Goal: Use online tool/utility: Utilize a website feature to perform a specific function

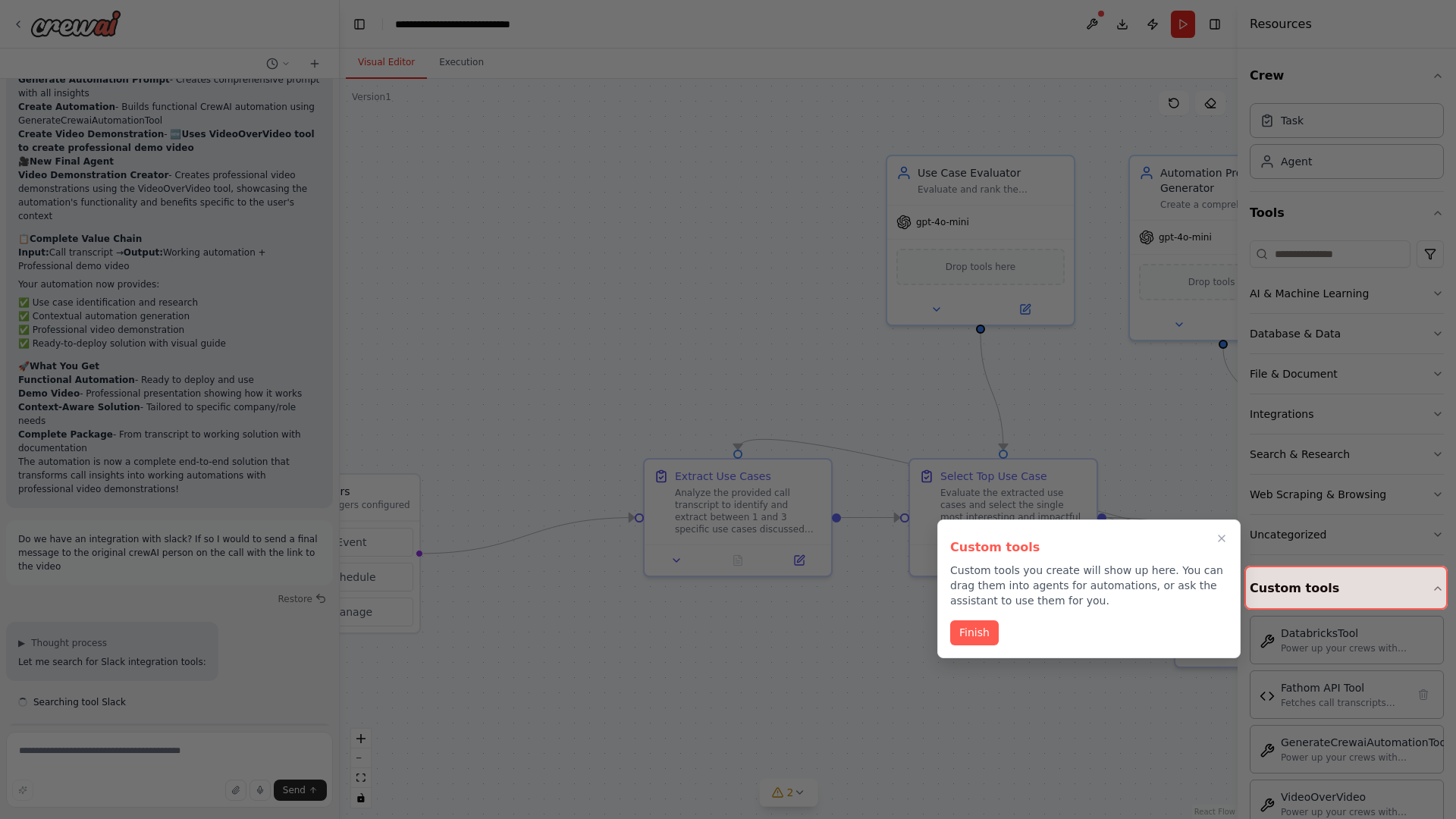
scroll to position [6408, 0]
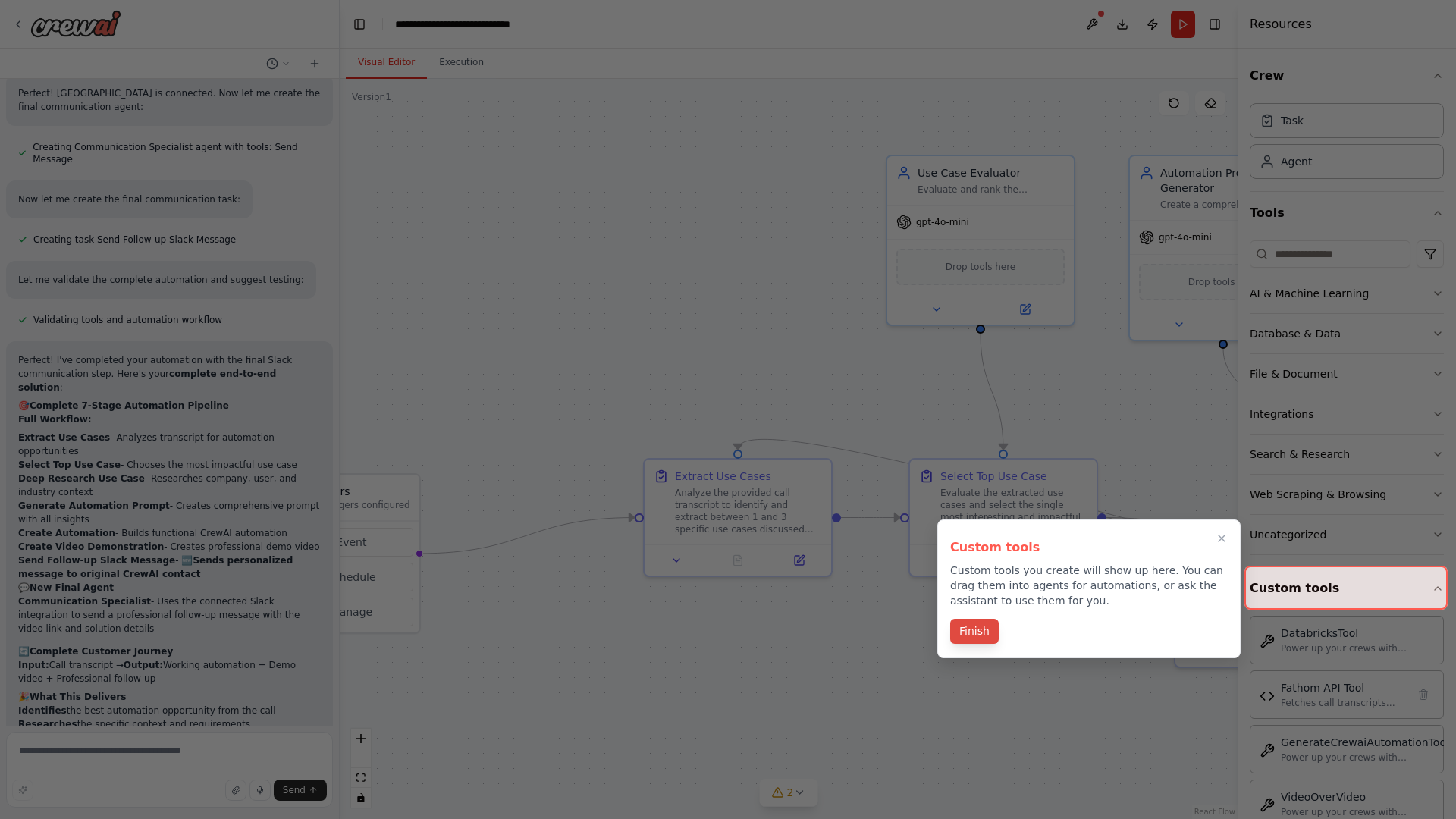
click at [974, 632] on button "Finish" at bounding box center [974, 632] width 48 height 25
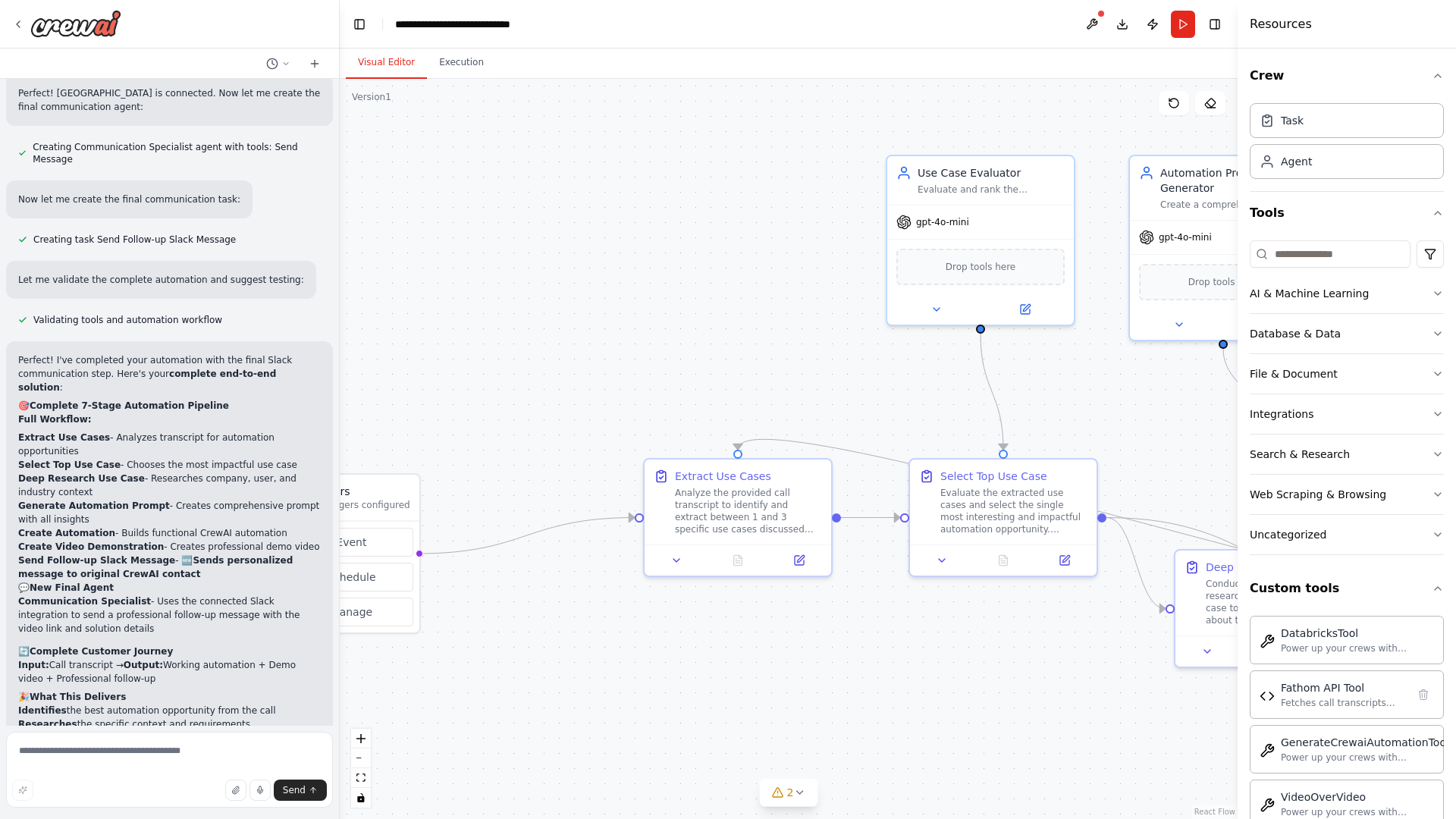
scroll to position [0, 0]
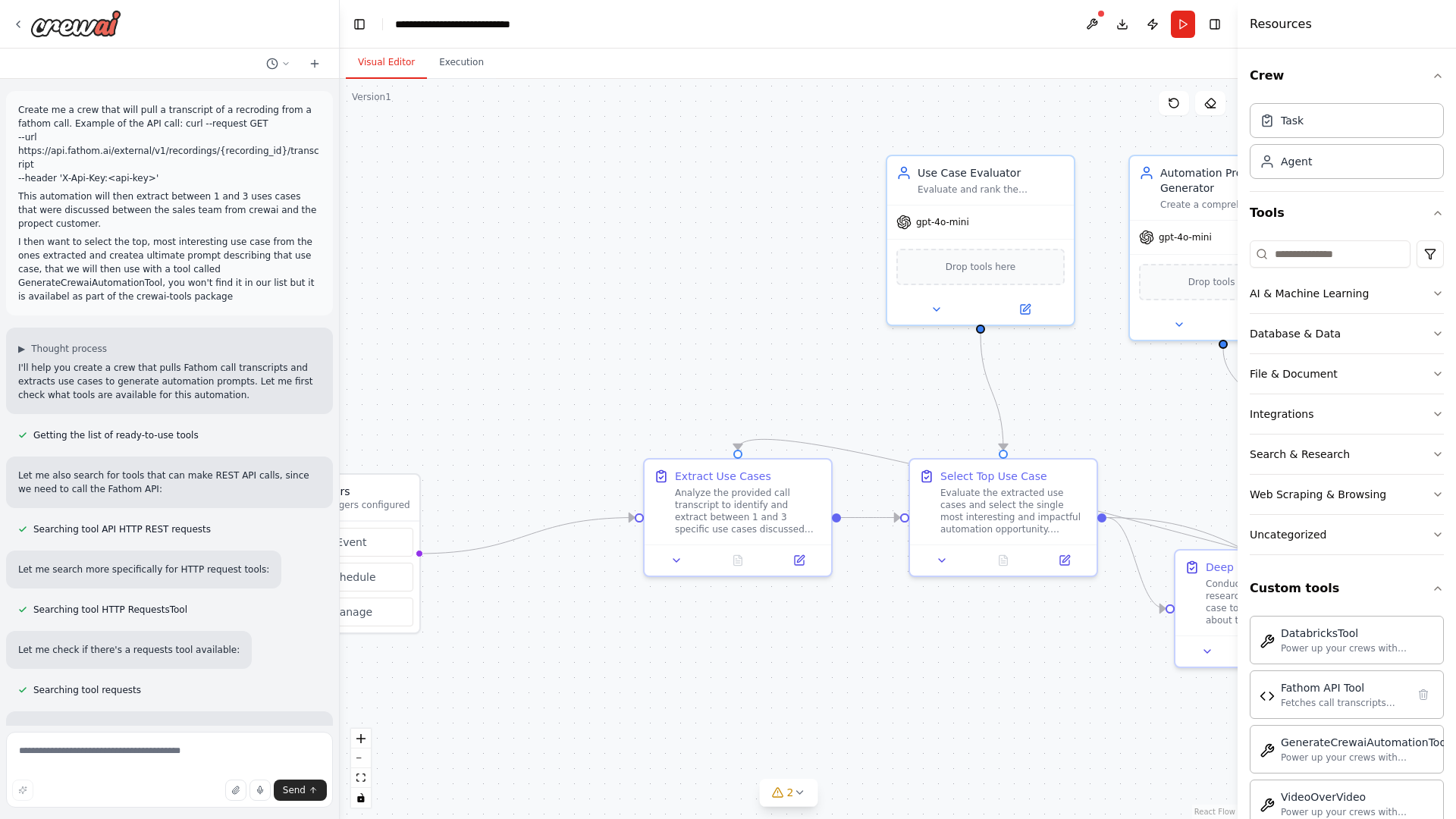
click at [21, 106] on p "Create me a crew that will pull a transcript of a recroding from a fathom call.…" at bounding box center [169, 144] width 303 height 82
click at [447, 167] on div ".deletable-edge-delete-btn { width: 20px; height: 20px; border: 0px solid #ffff…" at bounding box center [789, 449] width 898 height 740
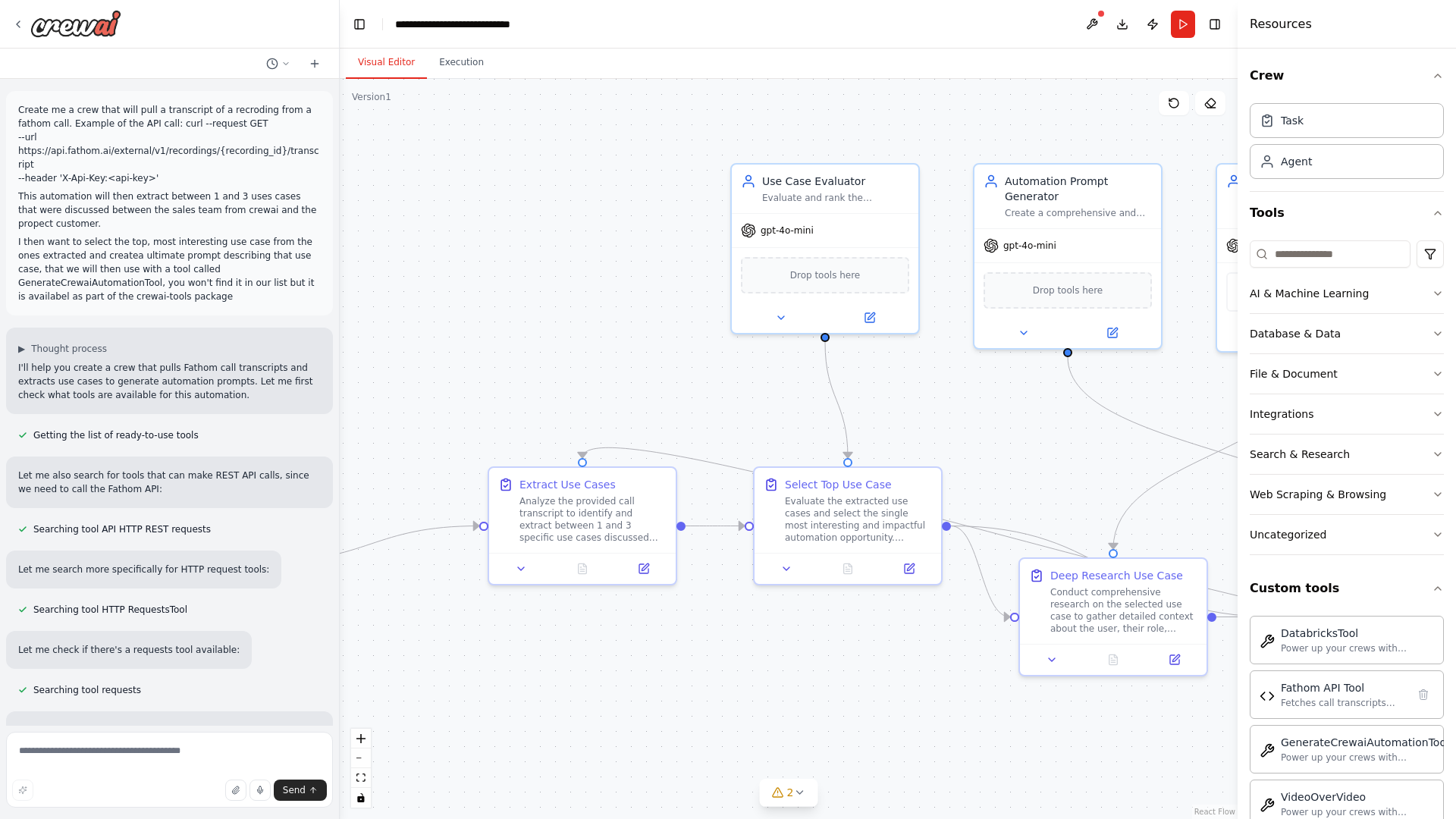
drag, startPoint x: 659, startPoint y: 188, endPoint x: 394, endPoint y: 204, distance: 265.5
click at [394, 204] on div ".deletable-edge-delete-btn { width: 20px; height: 20px; border: 0px solid #ffff…" at bounding box center [789, 449] width 898 height 740
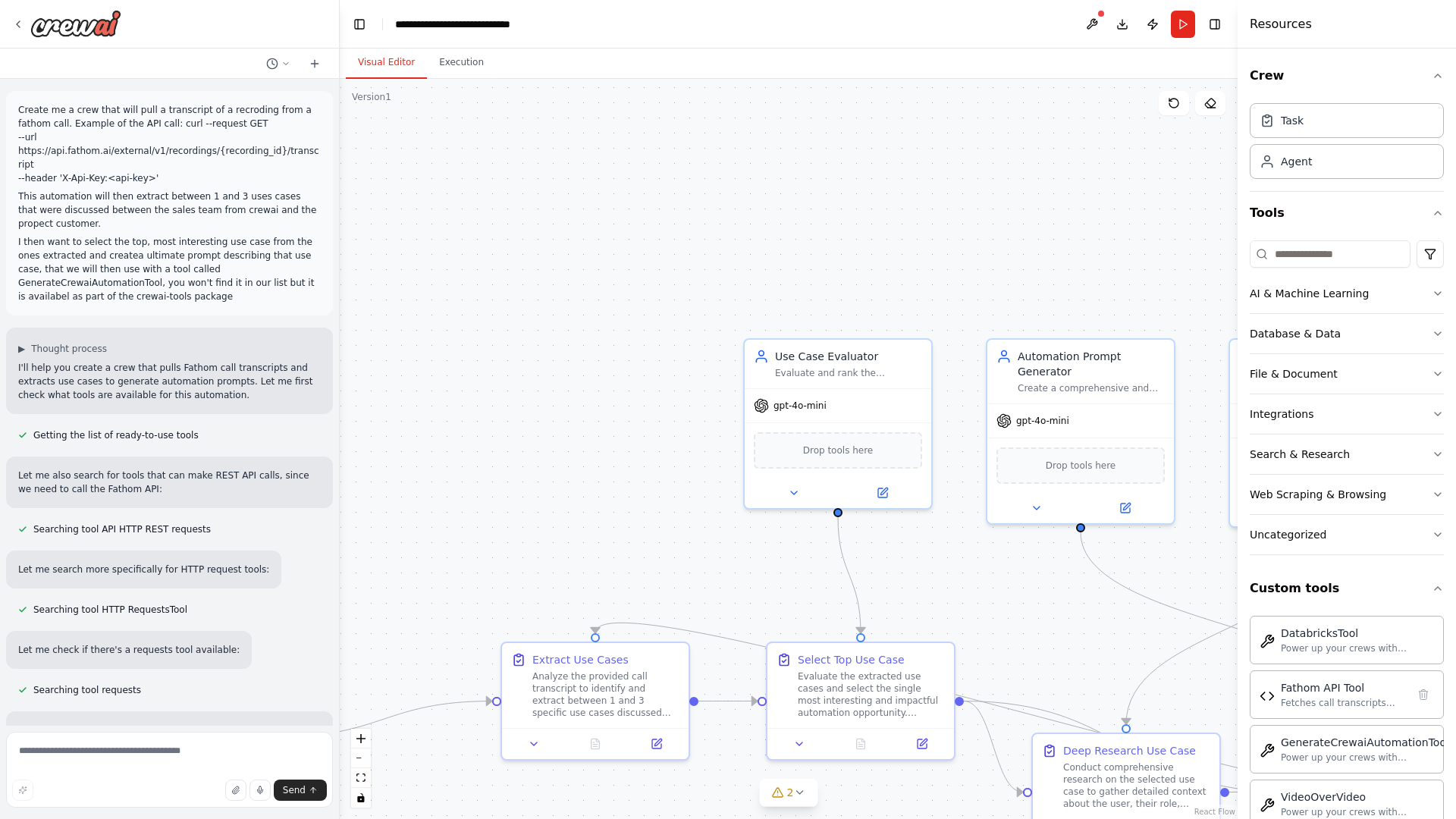
drag, startPoint x: 394, startPoint y: 204, endPoint x: 561, endPoint y: 434, distance: 284.2
click at [561, 434] on div ".deletable-edge-delete-btn { width: 20px; height: 20px; border: 0px solid #ffff…" at bounding box center [789, 449] width 898 height 740
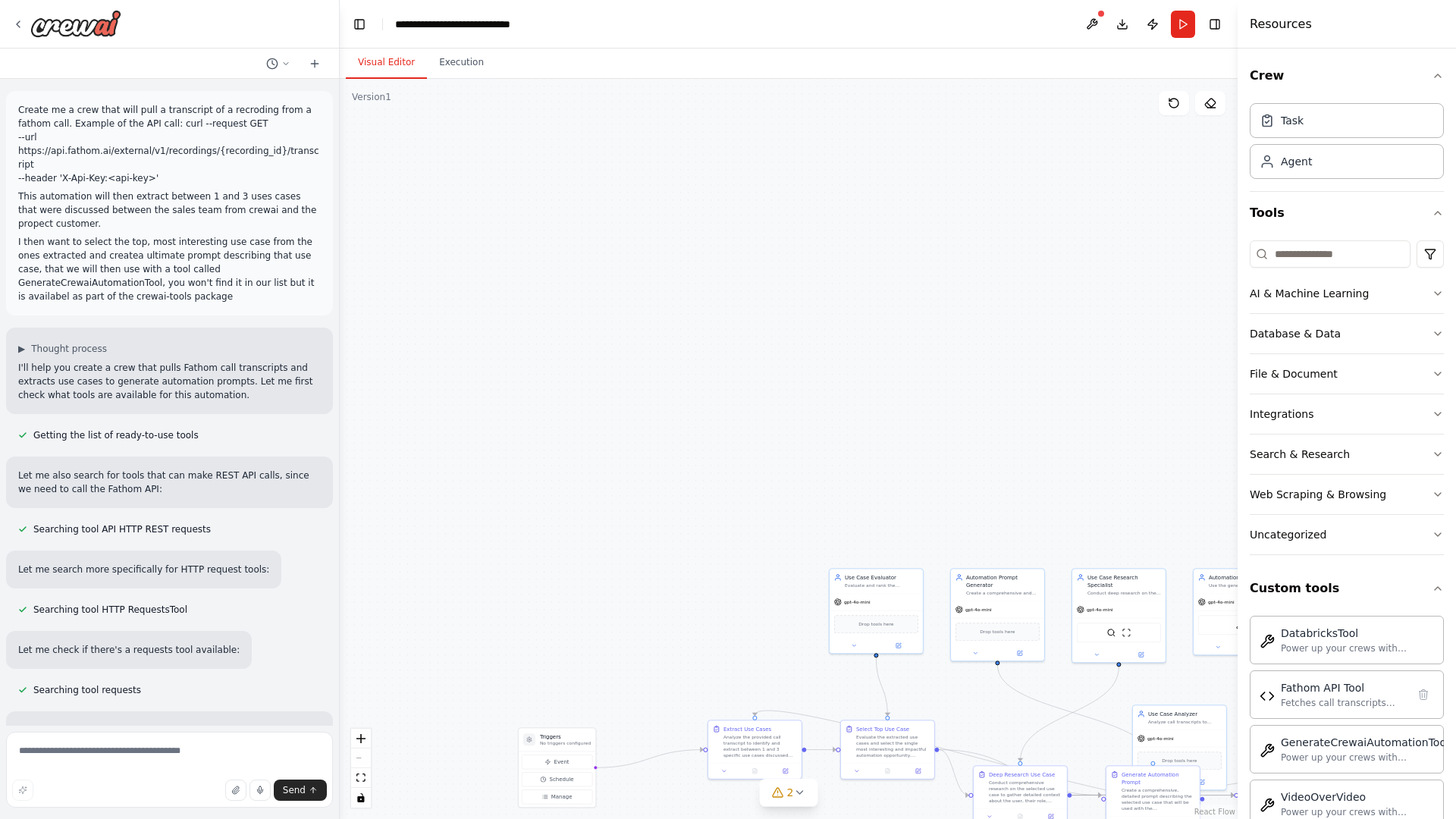
drag, startPoint x: 666, startPoint y: 446, endPoint x: 684, endPoint y: 676, distance: 230.7
click at [684, 676] on div ".deletable-edge-delete-btn { width: 20px; height: 20px; border: 0px solid #ffff…" at bounding box center [789, 449] width 898 height 740
